Goal: Check status: Check status

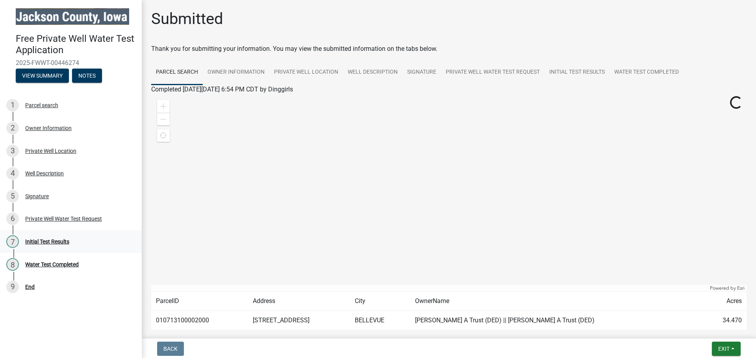
click at [37, 242] on div "Initial Test Results" at bounding box center [47, 242] width 44 height 6
click at [40, 78] on button "View Summary" at bounding box center [42, 76] width 53 height 14
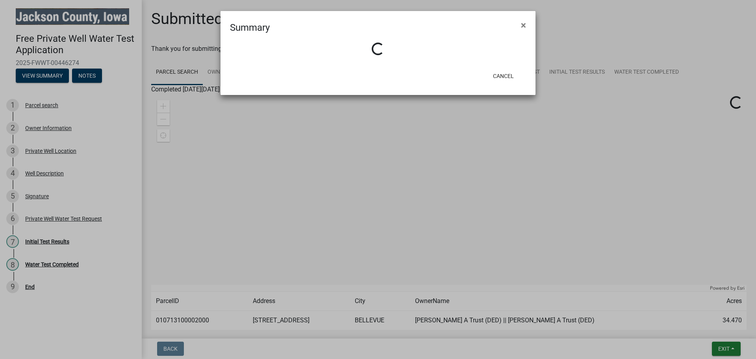
click at [321, 263] on ngb-modal-window "Summary × Loading... Cancel" at bounding box center [378, 179] width 756 height 359
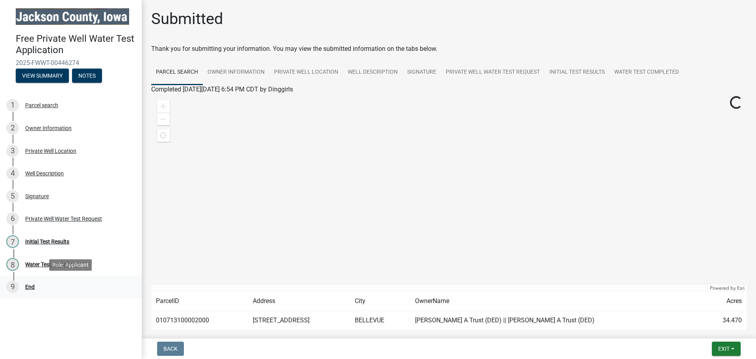
click at [97, 293] on div "9 End" at bounding box center [67, 286] width 123 height 13
click at [45, 75] on button "View Summary" at bounding box center [42, 76] width 53 height 14
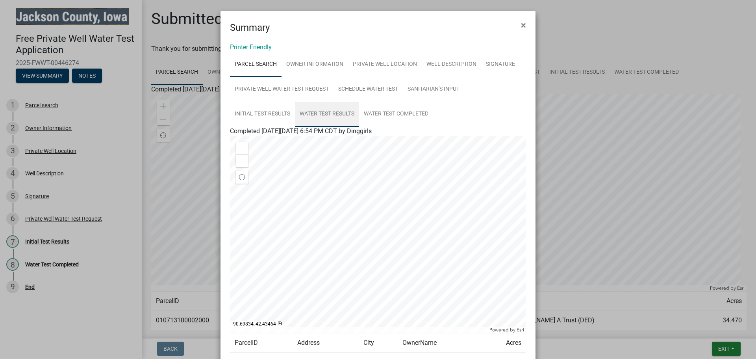
click at [333, 113] on link "Water test results" at bounding box center [327, 114] width 64 height 25
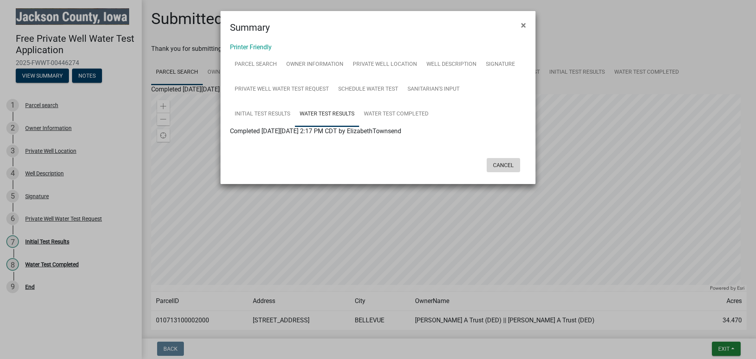
click at [497, 163] on button "Cancel" at bounding box center [503, 165] width 33 height 14
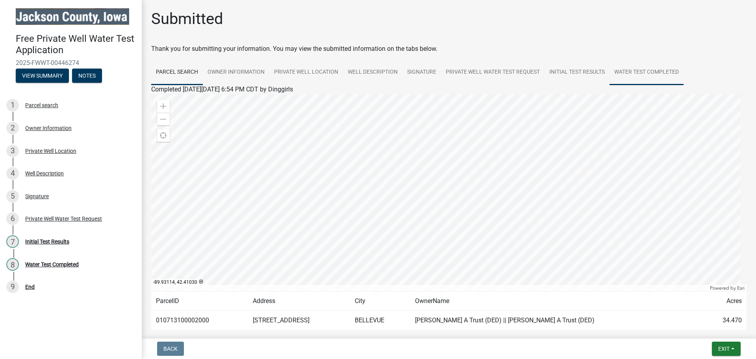
click at [643, 72] on link "Water Test Completed" at bounding box center [647, 72] width 74 height 25
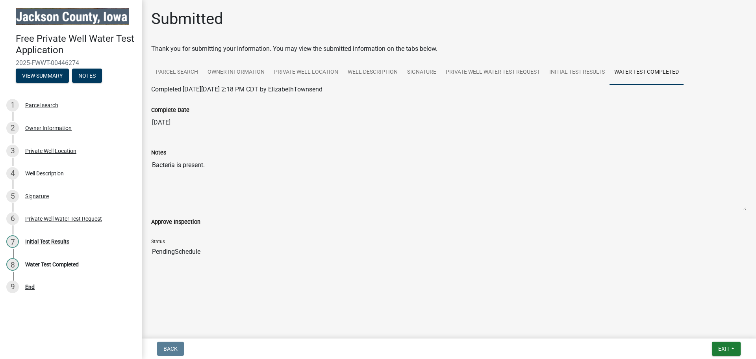
click at [241, 228] on div "Approve Inspection" at bounding box center [448, 225] width 607 height 16
click at [49, 241] on div "Initial Test Results" at bounding box center [47, 242] width 44 height 6
click at [578, 72] on link "Initial Test Results" at bounding box center [577, 72] width 65 height 25
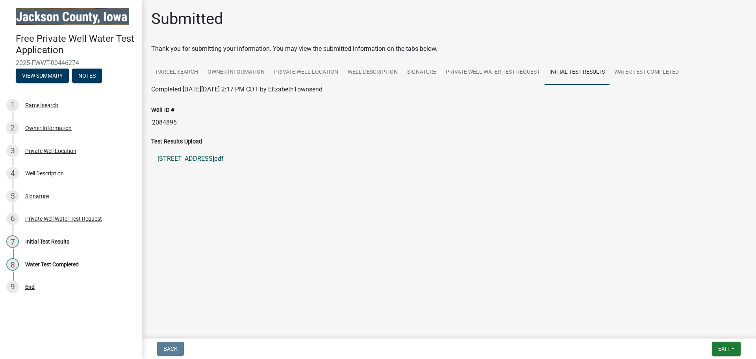
click at [184, 159] on link "[STREET_ADDRESS]pdf" at bounding box center [449, 158] width 596 height 19
click at [581, 70] on link "Initial Test Results" at bounding box center [577, 72] width 65 height 25
click at [176, 158] on link "[STREET_ADDRESS]pdf" at bounding box center [449, 158] width 596 height 19
